Goal: Task Accomplishment & Management: Complete application form

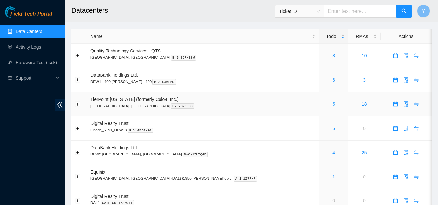
click at [332, 104] on link "5" at bounding box center [333, 103] width 3 height 5
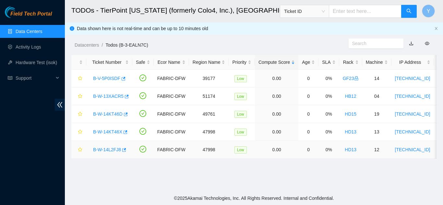
click at [114, 148] on link "B-W-14L2FJ8" at bounding box center [107, 149] width 28 height 5
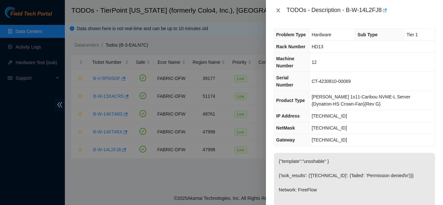
click at [278, 10] on icon "close" at bounding box center [278, 10] width 5 height 5
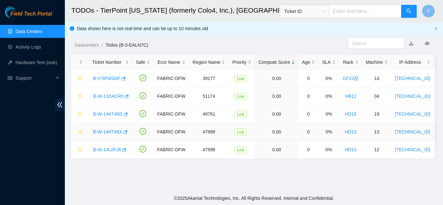
click at [112, 131] on link "B-W-14KT46X" at bounding box center [107, 131] width 29 height 5
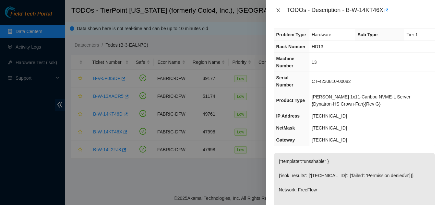
drag, startPoint x: 280, startPoint y: 10, endPoint x: 279, endPoint y: 38, distance: 27.6
click at [280, 11] on icon "close" at bounding box center [278, 10] width 5 height 5
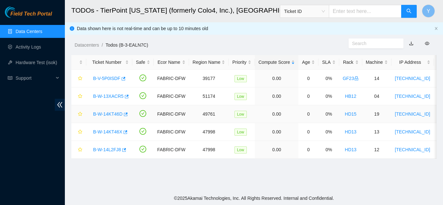
click at [109, 114] on link "B-W-14KT46D" at bounding box center [107, 114] width 29 height 5
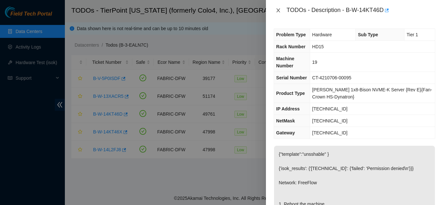
drag, startPoint x: 277, startPoint y: 10, endPoint x: 275, endPoint y: 15, distance: 5.1
click at [277, 11] on icon "close" at bounding box center [278, 10] width 5 height 5
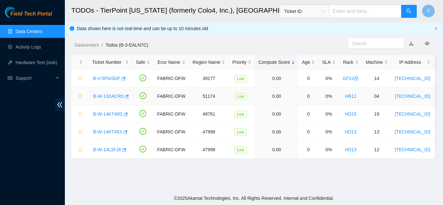
click at [109, 95] on link "B-W-13XACR5" at bounding box center [108, 96] width 30 height 5
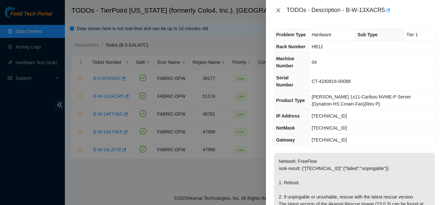
drag, startPoint x: 280, startPoint y: 10, endPoint x: 282, endPoint y: 14, distance: 3.6
click at [281, 13] on button "Close" at bounding box center [278, 10] width 9 height 6
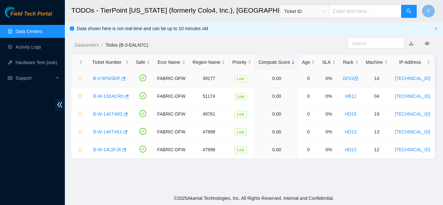
click at [109, 77] on link "B-V-5P0ISDF" at bounding box center [106, 78] width 27 height 5
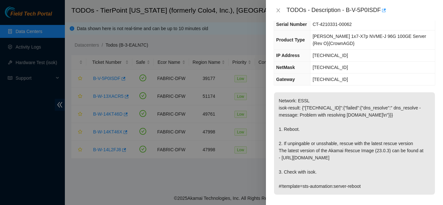
scroll to position [65, 0]
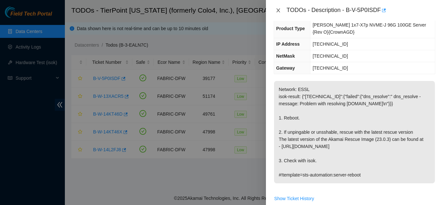
click at [277, 10] on icon "close" at bounding box center [278, 10] width 5 height 5
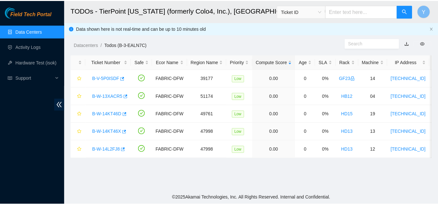
scroll to position [76, 0]
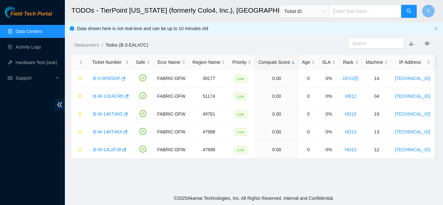
click at [36, 32] on link "Data Centers" at bounding box center [29, 31] width 27 height 5
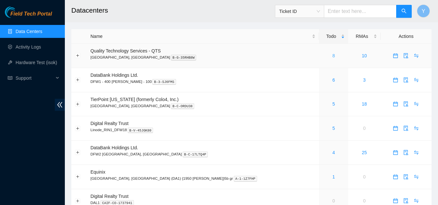
click at [332, 56] on link "8" at bounding box center [333, 55] width 3 height 5
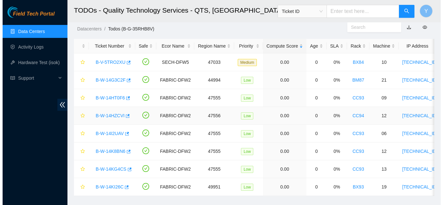
scroll to position [32, 0]
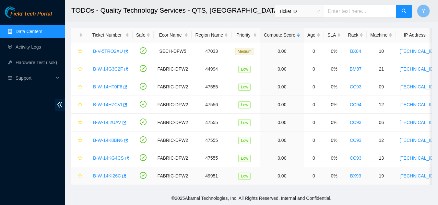
click at [108, 173] on link "B-W-14KI26C" at bounding box center [107, 175] width 28 height 5
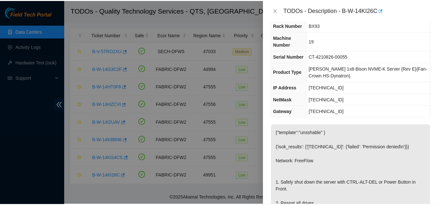
scroll to position [65, 0]
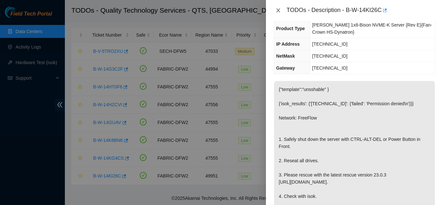
drag, startPoint x: 279, startPoint y: 10, endPoint x: 284, endPoint y: 30, distance: 20.4
click at [279, 10] on icon "close" at bounding box center [278, 10] width 5 height 5
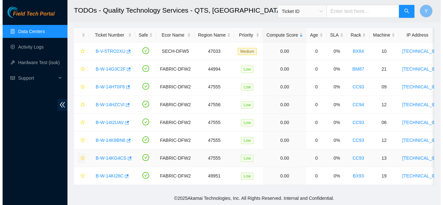
scroll to position [76, 0]
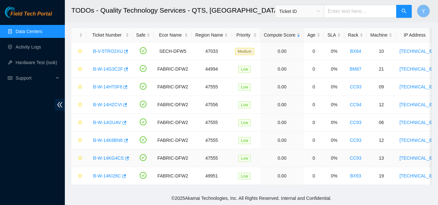
click at [102, 156] on link "B-W-14KG4CS" at bounding box center [108, 158] width 31 height 5
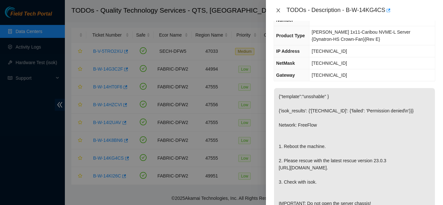
drag, startPoint x: 279, startPoint y: 12, endPoint x: 284, endPoint y: 18, distance: 7.4
click at [281, 15] on div "TODOs - Description - B-W-14KG4CS" at bounding box center [354, 10] width 161 height 10
drag, startPoint x: 278, startPoint y: 9, endPoint x: 284, endPoint y: 28, distance: 19.9
click at [280, 11] on icon "close" at bounding box center [278, 10] width 5 height 5
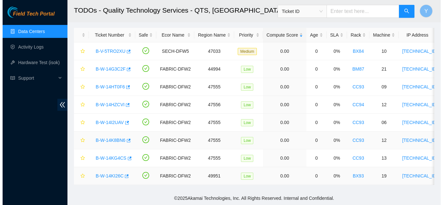
scroll to position [76, 0]
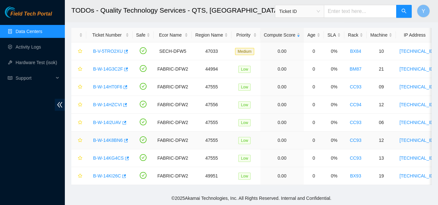
click at [109, 138] on link "B-W-14K8BN6" at bounding box center [108, 140] width 30 height 5
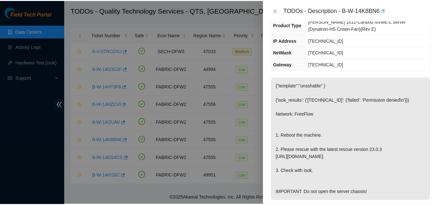
scroll to position [65, 0]
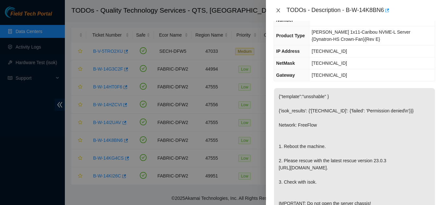
drag, startPoint x: 278, startPoint y: 10, endPoint x: 285, endPoint y: 28, distance: 18.6
click at [279, 11] on icon "close" at bounding box center [278, 10] width 5 height 5
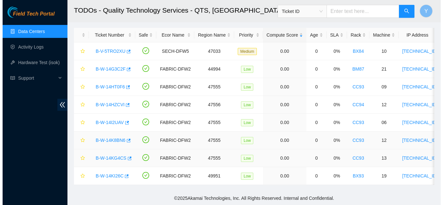
scroll to position [76, 0]
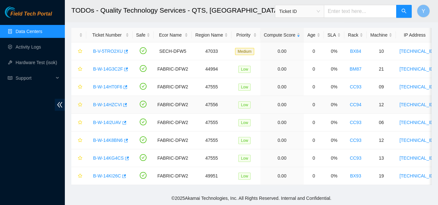
click at [110, 102] on link "B-W-14HZCVI" at bounding box center [107, 104] width 29 height 5
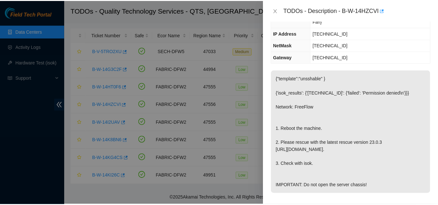
scroll to position [65, 0]
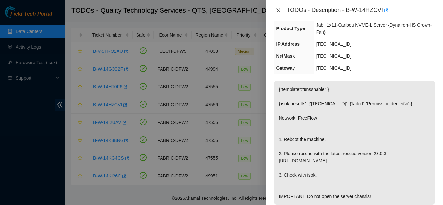
drag, startPoint x: 278, startPoint y: 10, endPoint x: 279, endPoint y: 15, distance: 4.7
click at [278, 11] on icon "close" at bounding box center [278, 10] width 4 height 4
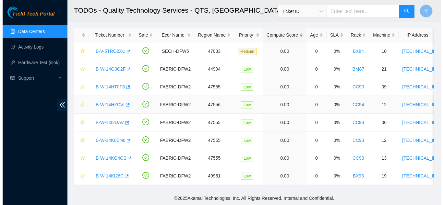
scroll to position [76, 0]
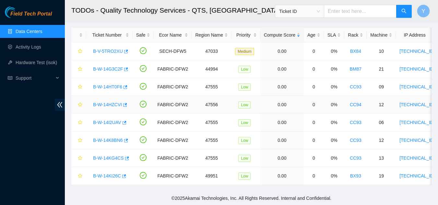
click at [110, 102] on link "B-W-14HZCVI" at bounding box center [107, 104] width 29 height 5
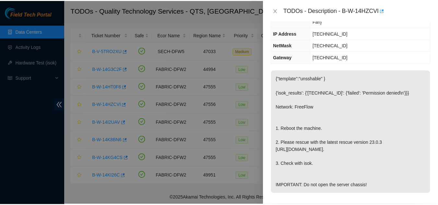
scroll to position [65, 0]
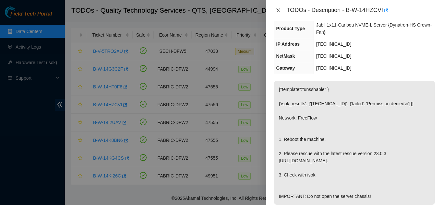
drag, startPoint x: 277, startPoint y: 10, endPoint x: 274, endPoint y: 12, distance: 4.0
click at [277, 10] on icon "close" at bounding box center [278, 10] width 5 height 5
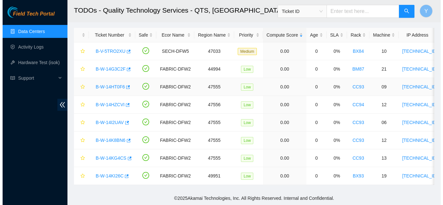
scroll to position [76, 0]
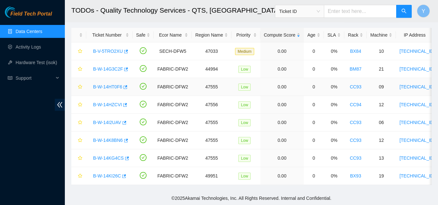
click at [112, 84] on link "B-W-14HT0F6" at bounding box center [107, 86] width 29 height 5
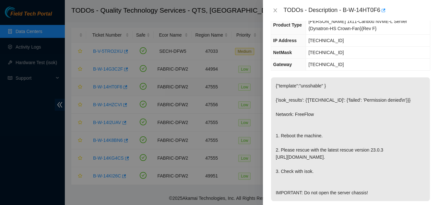
scroll to position [65, 0]
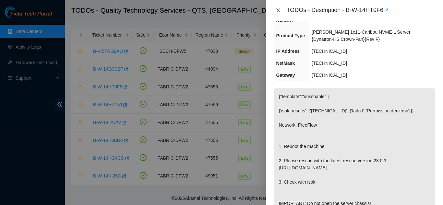
click at [280, 12] on icon "close" at bounding box center [278, 10] width 5 height 5
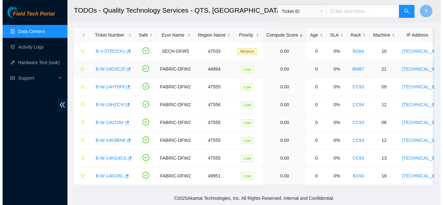
scroll to position [76, 0]
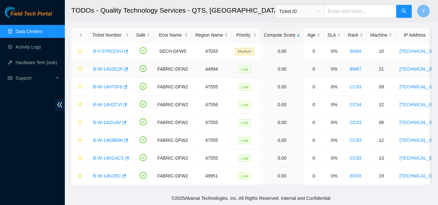
click at [112, 66] on link "B-W-14G3C2F" at bounding box center [108, 68] width 30 height 5
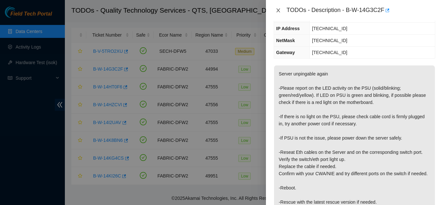
click at [277, 10] on icon "close" at bounding box center [278, 10] width 4 height 4
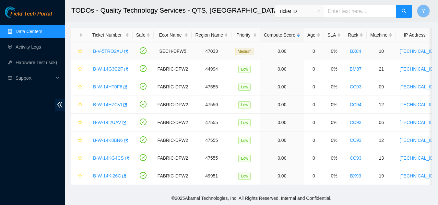
click at [111, 49] on link "B-V-5TRO2XU" at bounding box center [108, 51] width 30 height 5
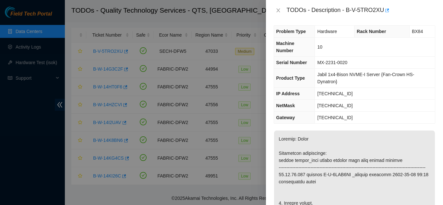
scroll to position [0, 0]
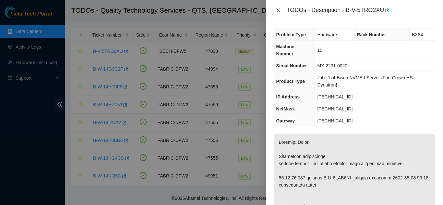
click at [277, 12] on icon "close" at bounding box center [278, 10] width 5 height 5
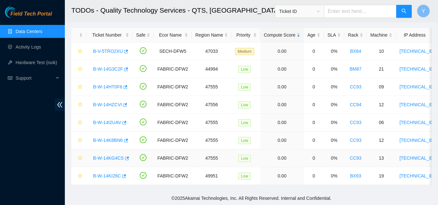
click at [109, 156] on link "B-W-14KG4CS" at bounding box center [108, 158] width 31 height 5
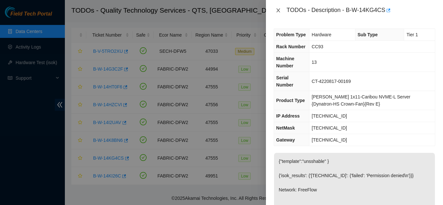
drag, startPoint x: 280, startPoint y: 11, endPoint x: 286, endPoint y: 38, distance: 27.5
click at [280, 13] on button "Close" at bounding box center [278, 10] width 9 height 6
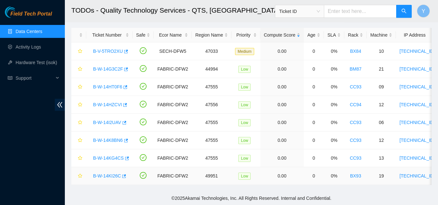
click at [350, 173] on link "BX93" at bounding box center [355, 175] width 11 height 5
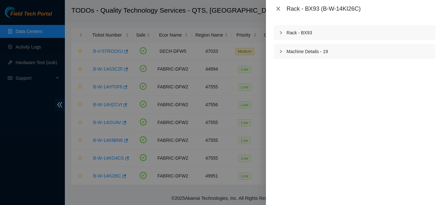
click at [278, 9] on icon "close" at bounding box center [278, 8] width 5 height 5
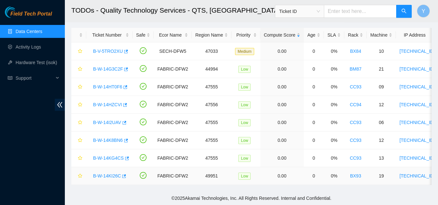
click at [108, 173] on link "B-W-14KI26C" at bounding box center [107, 175] width 28 height 5
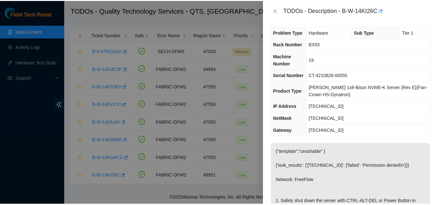
scroll to position [2, 0]
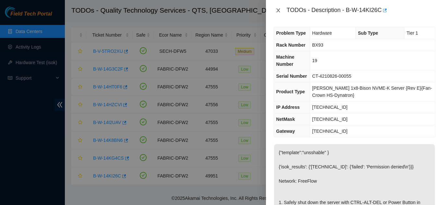
click at [277, 11] on icon "close" at bounding box center [278, 10] width 4 height 4
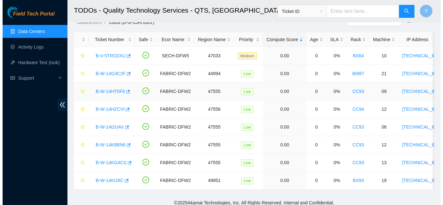
scroll to position [23, 0]
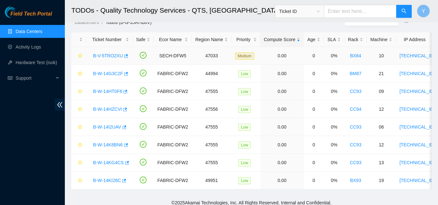
click at [115, 55] on link "B-V-5TRO2XU" at bounding box center [108, 55] width 30 height 5
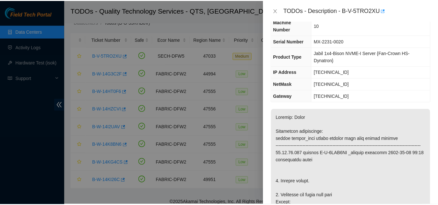
scroll to position [21, 0]
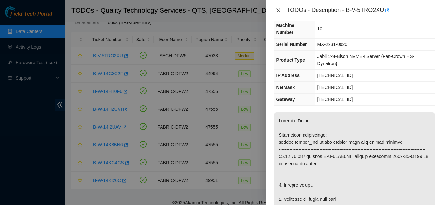
click at [278, 10] on icon "close" at bounding box center [278, 10] width 5 height 5
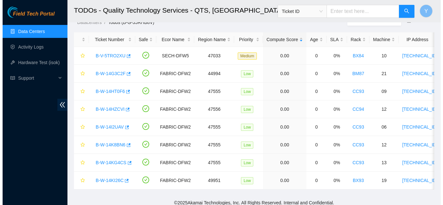
scroll to position [29, 0]
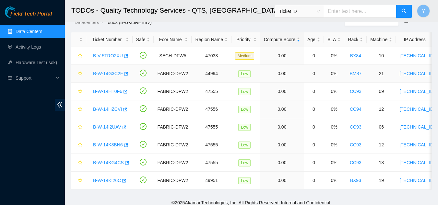
click at [113, 72] on link "B-W-14G3C2F" at bounding box center [108, 73] width 30 height 5
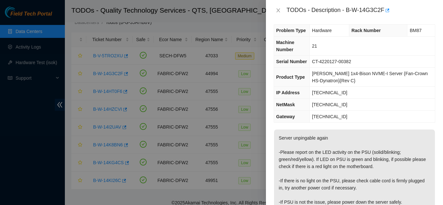
scroll to position [0, 0]
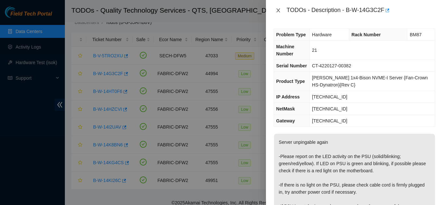
drag, startPoint x: 279, startPoint y: 10, endPoint x: 291, endPoint y: 29, distance: 21.9
click at [281, 12] on button "Close" at bounding box center [278, 10] width 9 height 6
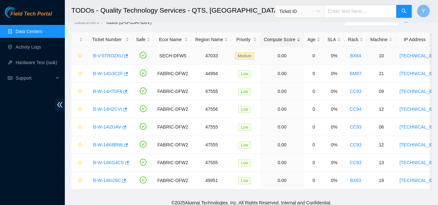
click at [111, 56] on link "B-V-5TRO2XU" at bounding box center [108, 55] width 30 height 5
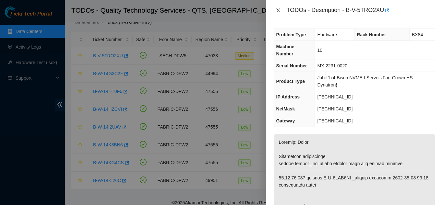
click at [278, 11] on icon "close" at bounding box center [278, 10] width 5 height 5
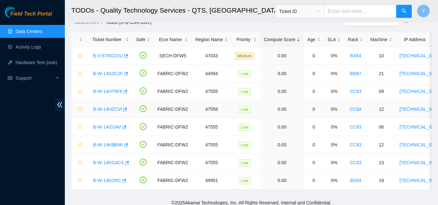
click at [108, 109] on link "B-W-14HZCVI" at bounding box center [107, 109] width 29 height 5
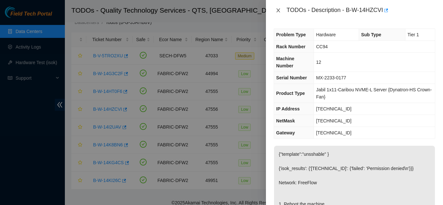
click at [279, 10] on icon "close" at bounding box center [278, 10] width 5 height 5
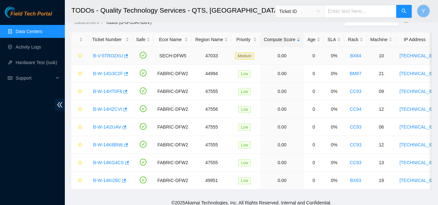
click at [112, 54] on link "B-V-5TRO2XU" at bounding box center [108, 55] width 30 height 5
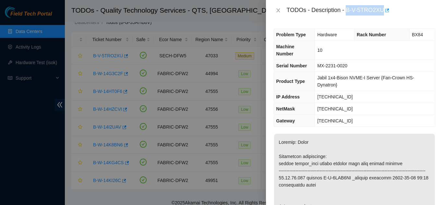
drag, startPoint x: 348, startPoint y: 10, endPoint x: 383, endPoint y: 7, distance: 35.4
click at [383, 7] on div "TODOs - Description - B-V-5TRO2XU" at bounding box center [361, 10] width 148 height 10
copy div "B-V-5TRO2XU"
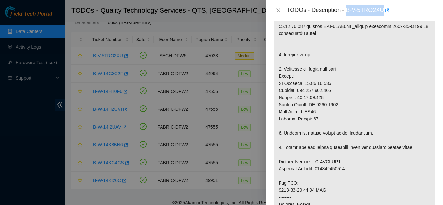
scroll to position [162, 0]
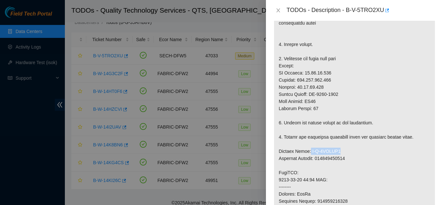
drag, startPoint x: 307, startPoint y: 159, endPoint x: 336, endPoint y: 157, distance: 28.6
click at [336, 157] on p at bounding box center [354, 158] width 161 height 373
copy p "B-V-5TYYSS5"
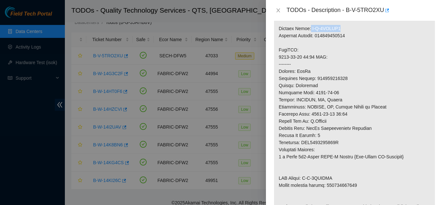
scroll to position [324, 0]
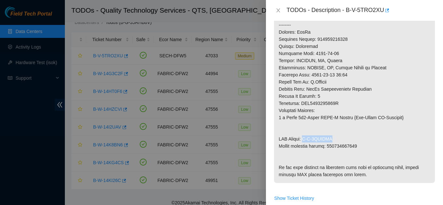
drag, startPoint x: 305, startPoint y: 146, endPoint x: 335, endPoint y: 145, distance: 29.9
copy p "B-V-5TYYSSE"
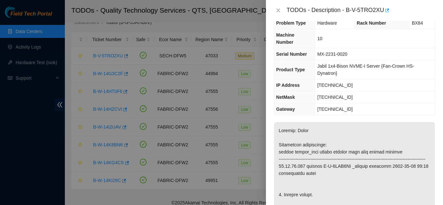
scroll to position [0, 0]
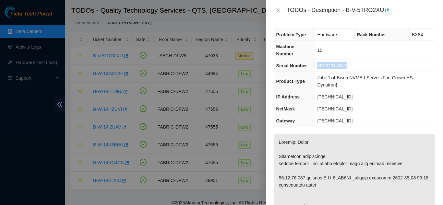
drag, startPoint x: 317, startPoint y: 65, endPoint x: 350, endPoint y: 66, distance: 32.4
click at [348, 66] on td "MX-2231-0020" at bounding box center [375, 66] width 120 height 12
copy span "MX-2231-0020"
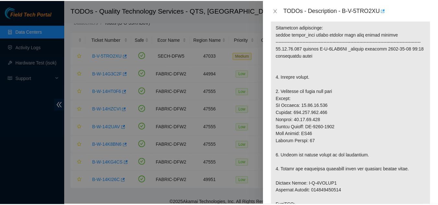
scroll to position [130, 0]
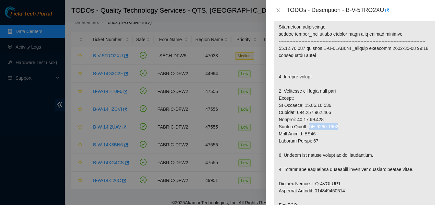
drag, startPoint x: 309, startPoint y: 133, endPoint x: 341, endPoint y: 134, distance: 31.4
click at [341, 134] on p at bounding box center [354, 190] width 161 height 373
copy p "MX-2232-0163"
click at [276, 12] on icon "close" at bounding box center [278, 10] width 5 height 5
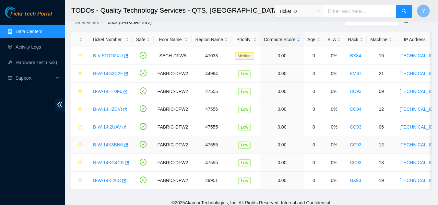
scroll to position [137, 0]
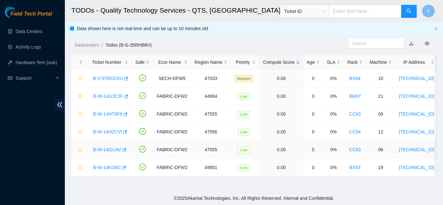
click at [109, 147] on link "B-W-14I2UAV" at bounding box center [107, 149] width 28 height 5
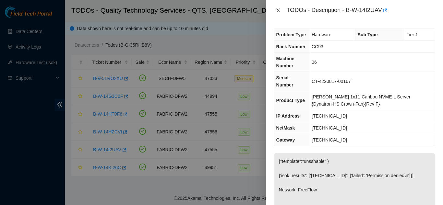
click at [278, 10] on icon "close" at bounding box center [278, 10] width 5 height 5
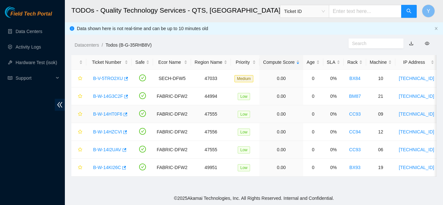
click at [106, 113] on link "B-W-14HT0F6" at bounding box center [107, 114] width 29 height 5
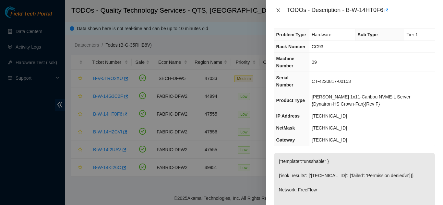
click at [276, 10] on icon "close" at bounding box center [278, 10] width 5 height 5
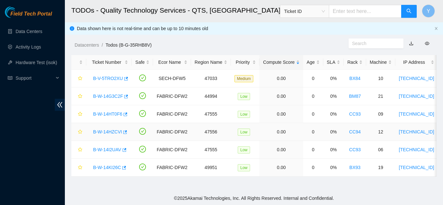
click at [110, 131] on link "B-W-14HZCVI" at bounding box center [107, 131] width 29 height 5
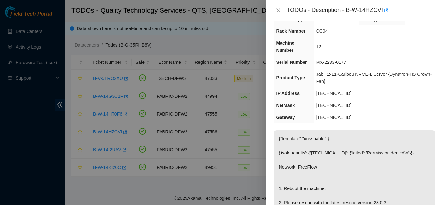
scroll to position [15, 0]
click at [278, 11] on icon "close" at bounding box center [278, 10] width 5 height 5
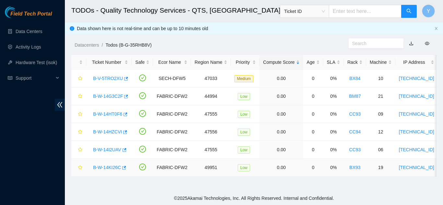
click at [107, 166] on link "B-W-14KI26C" at bounding box center [107, 167] width 28 height 5
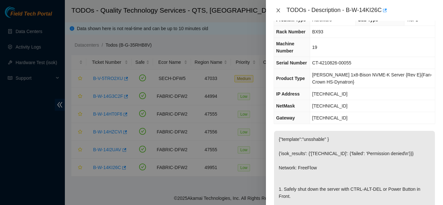
click at [277, 11] on icon "close" at bounding box center [278, 10] width 4 height 4
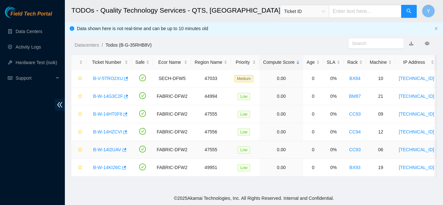
click at [103, 150] on link "B-W-14I2UAV" at bounding box center [107, 149] width 28 height 5
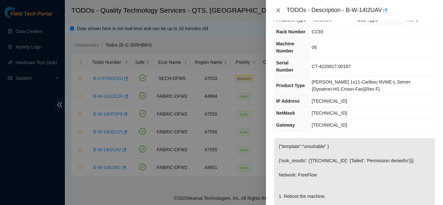
click at [277, 11] on icon "close" at bounding box center [278, 10] width 5 height 5
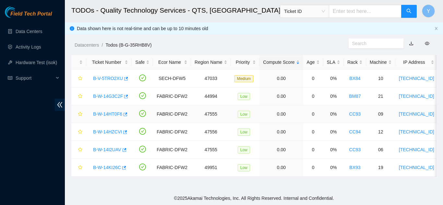
click at [113, 114] on link "B-W-14HT0F6" at bounding box center [107, 114] width 29 height 5
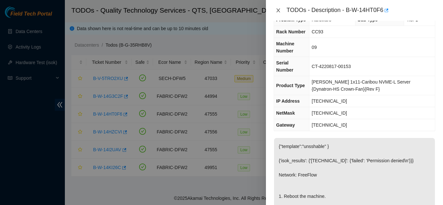
click at [279, 10] on icon "close" at bounding box center [278, 10] width 5 height 5
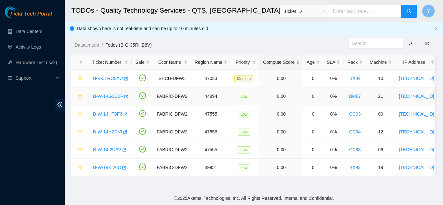
click at [112, 95] on link "B-W-14G3C2F" at bounding box center [108, 96] width 30 height 5
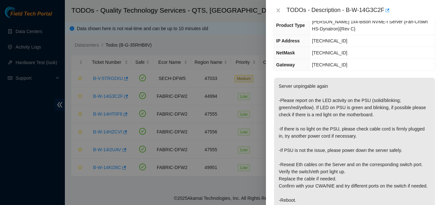
scroll to position [0, 0]
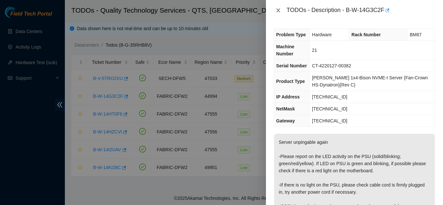
click at [279, 11] on icon "close" at bounding box center [278, 10] width 5 height 5
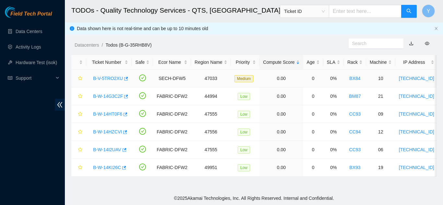
click at [113, 78] on link "B-V-5TRO2XU" at bounding box center [108, 78] width 30 height 5
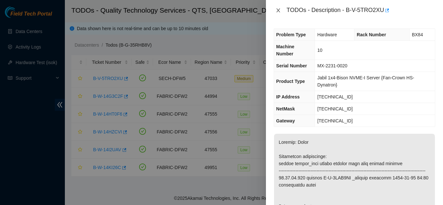
click at [277, 10] on icon "close" at bounding box center [278, 10] width 5 height 5
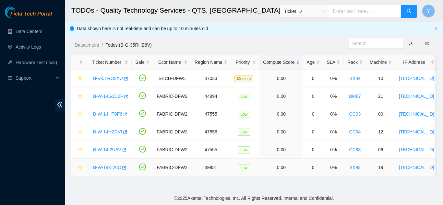
click at [111, 167] on link "B-W-14KI26C" at bounding box center [107, 167] width 28 height 5
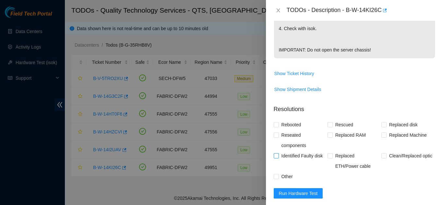
scroll to position [324, 0]
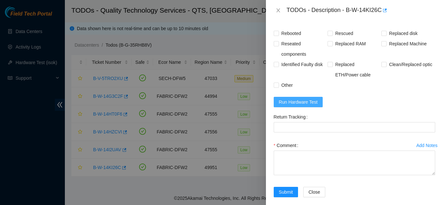
click at [294, 106] on span "Run Hardware Test" at bounding box center [298, 102] width 39 height 7
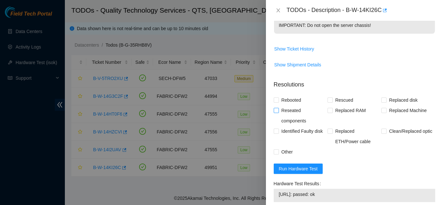
scroll to position [292, 0]
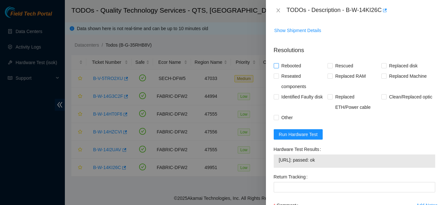
click at [276, 68] on input "Rebooted" at bounding box center [276, 65] width 5 height 5
checkbox input "true"
click at [330, 68] on input "Rescued" at bounding box center [329, 65] width 5 height 5
checkbox input "true"
click at [277, 120] on input "Other" at bounding box center [276, 117] width 5 height 5
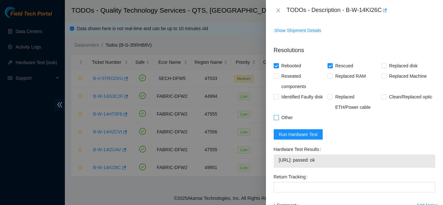
checkbox input "true"
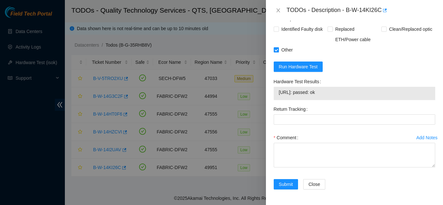
scroll to position [367, 0]
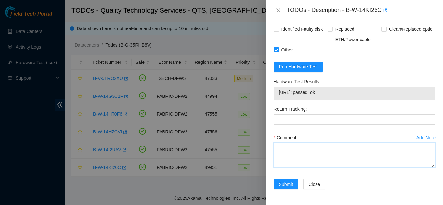
click at [283, 149] on textarea "Comment" at bounding box center [354, 155] width 161 height 25
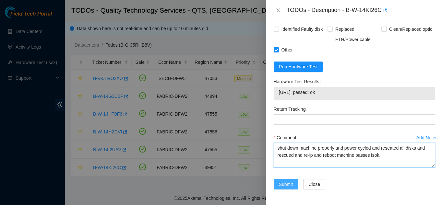
type textarea "shut down machine properly and power cycled and reseated all disks and rescued …"
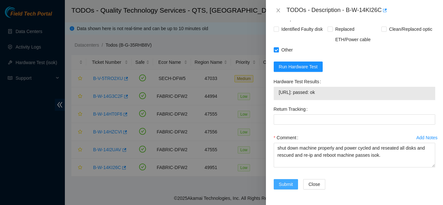
click at [283, 184] on span "Submit" at bounding box center [286, 184] width 14 height 7
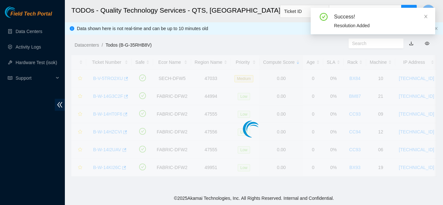
scroll to position [199, 0]
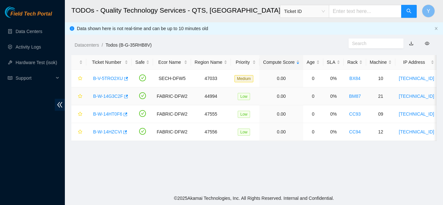
click at [110, 96] on link "B-W-14G3C2F" at bounding box center [108, 96] width 30 height 5
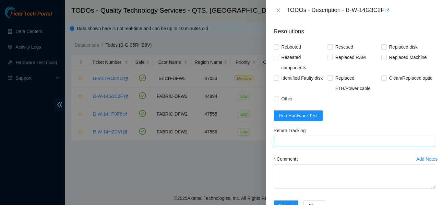
scroll to position [370, 0]
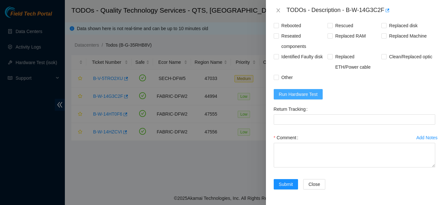
click at [293, 94] on span "Run Hardware Test" at bounding box center [298, 94] width 39 height 7
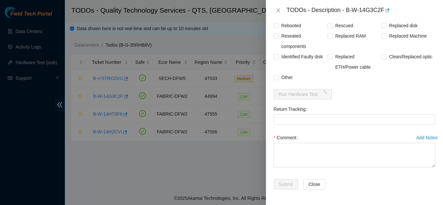
scroll to position [337, 0]
